Goal: Task Accomplishment & Management: Use online tool/utility

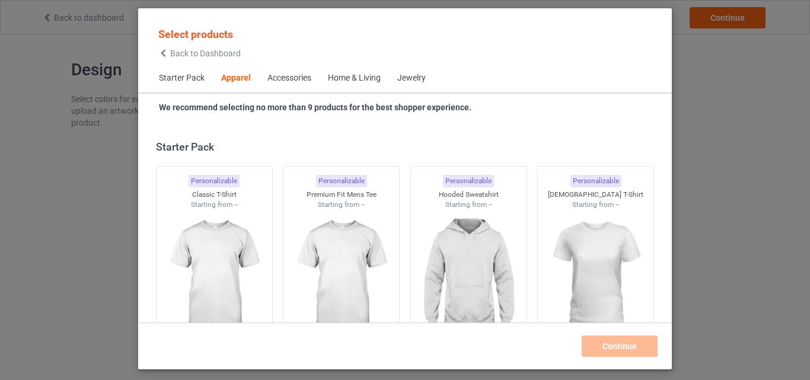
scroll to position [442, 0]
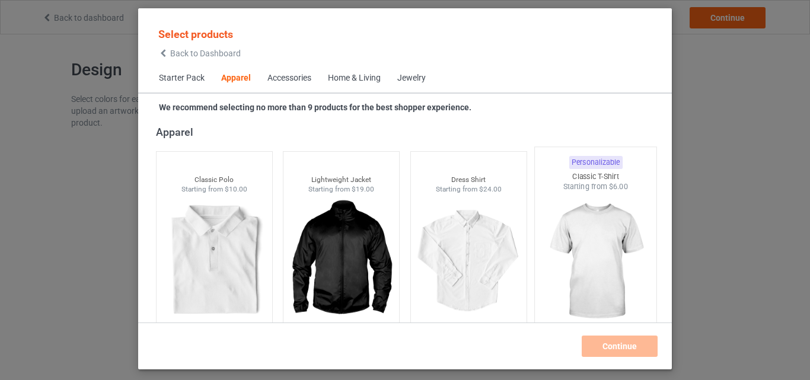
click at [566, 278] on img at bounding box center [596, 261] width 112 height 139
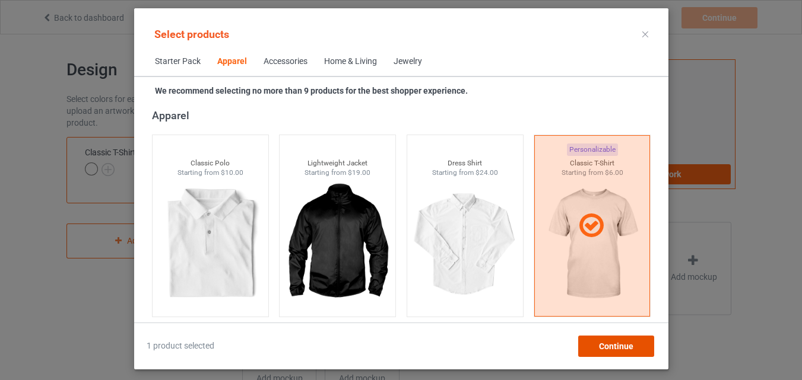
click at [628, 352] on div "Continue" at bounding box center [615, 346] width 76 height 21
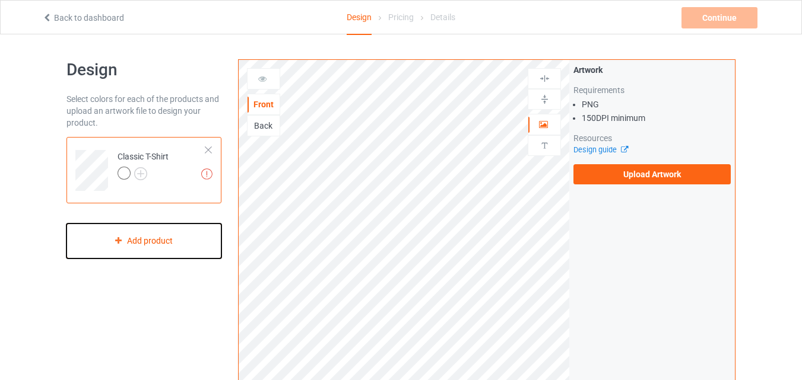
click at [157, 239] on div "Add product" at bounding box center [143, 241] width 155 height 35
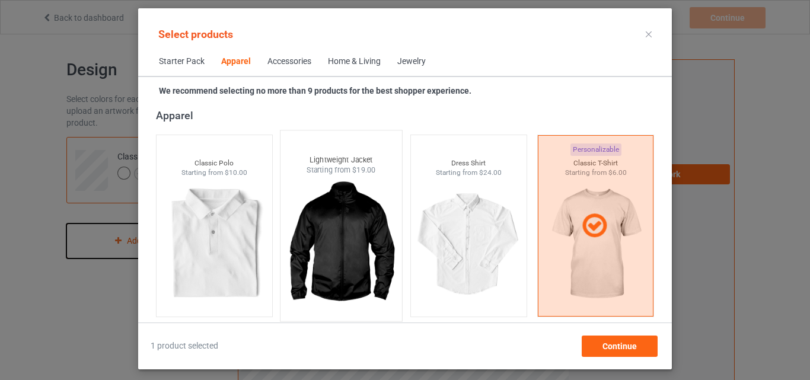
scroll to position [561, 0]
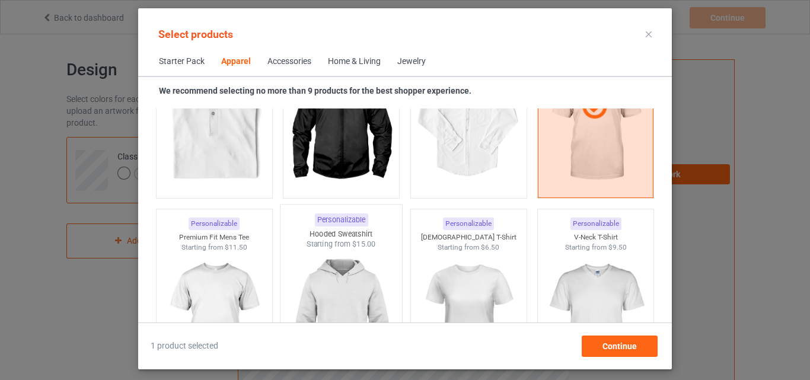
click at [371, 283] on img at bounding box center [342, 319] width 112 height 139
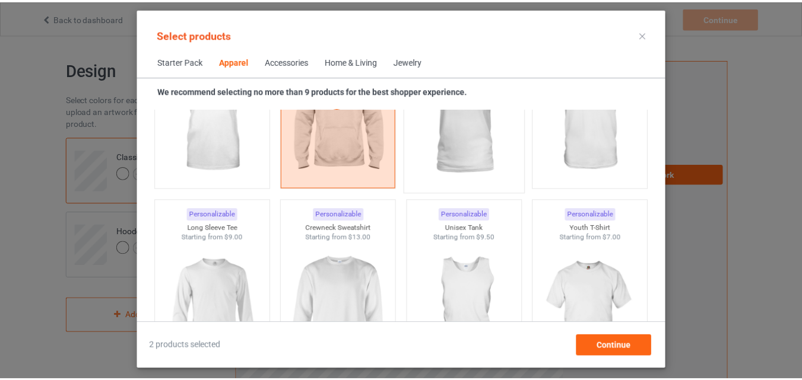
scroll to position [798, 0]
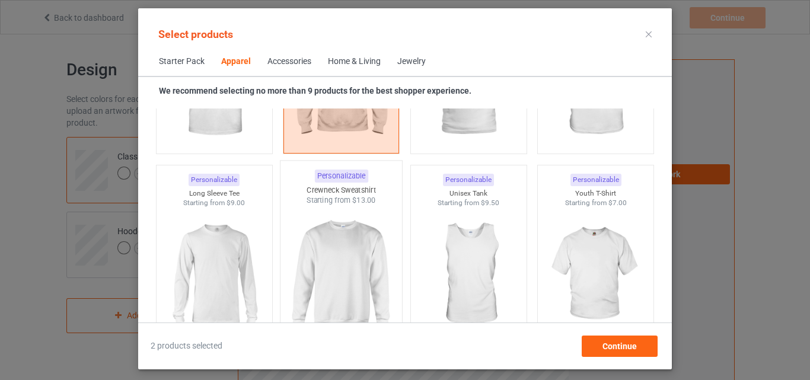
click at [343, 283] on img at bounding box center [342, 275] width 112 height 139
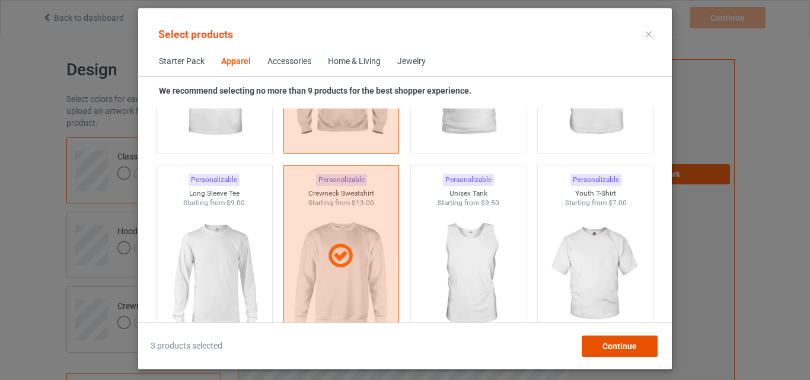
click at [637, 349] on div "Continue" at bounding box center [620, 346] width 76 height 21
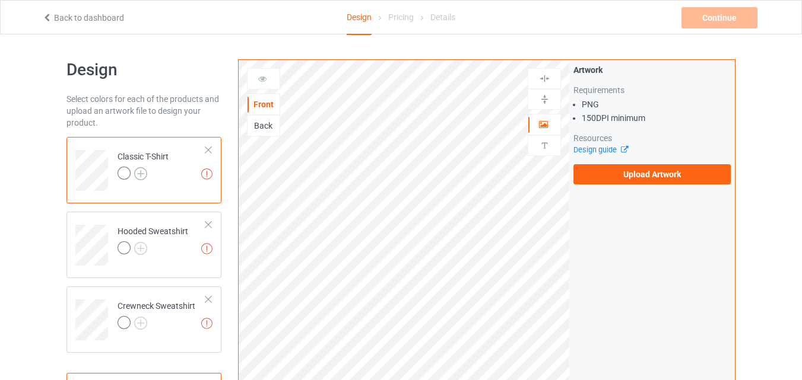
click at [143, 180] on img at bounding box center [140, 173] width 13 height 13
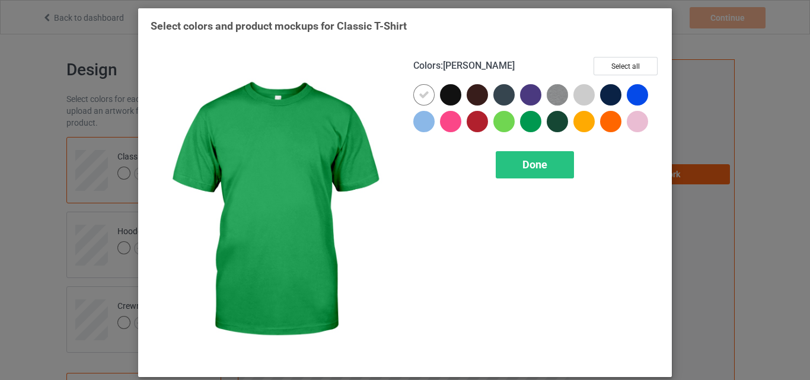
click at [530, 123] on div at bounding box center [530, 121] width 21 height 21
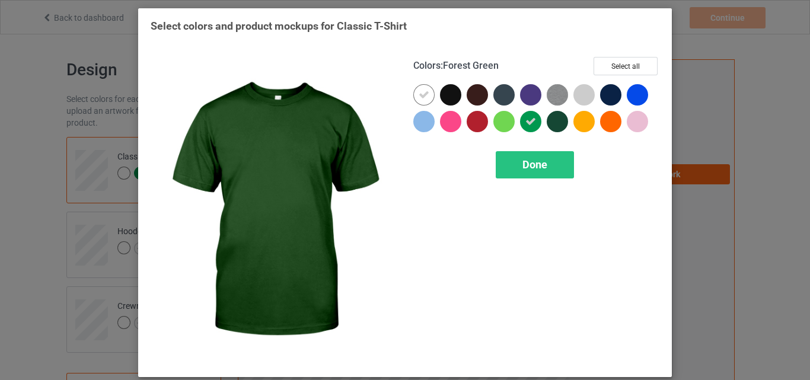
click at [555, 123] on div at bounding box center [557, 121] width 21 height 21
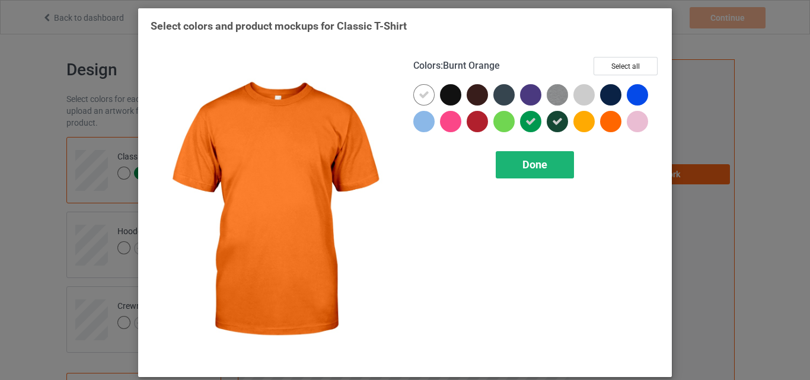
click at [548, 173] on div "Done" at bounding box center [535, 164] width 78 height 27
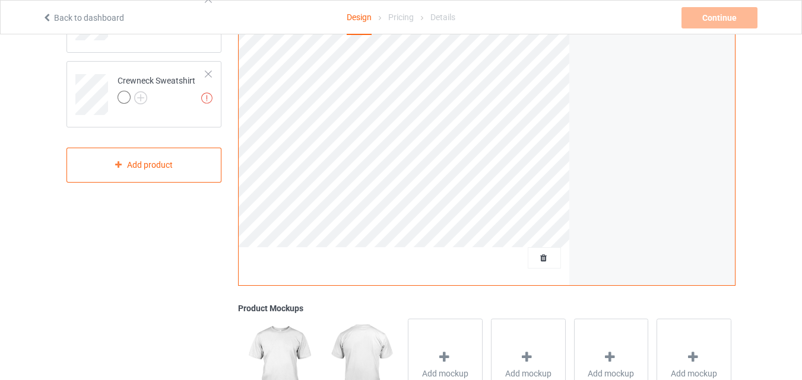
scroll to position [119, 0]
